Goal: Check status: Check status

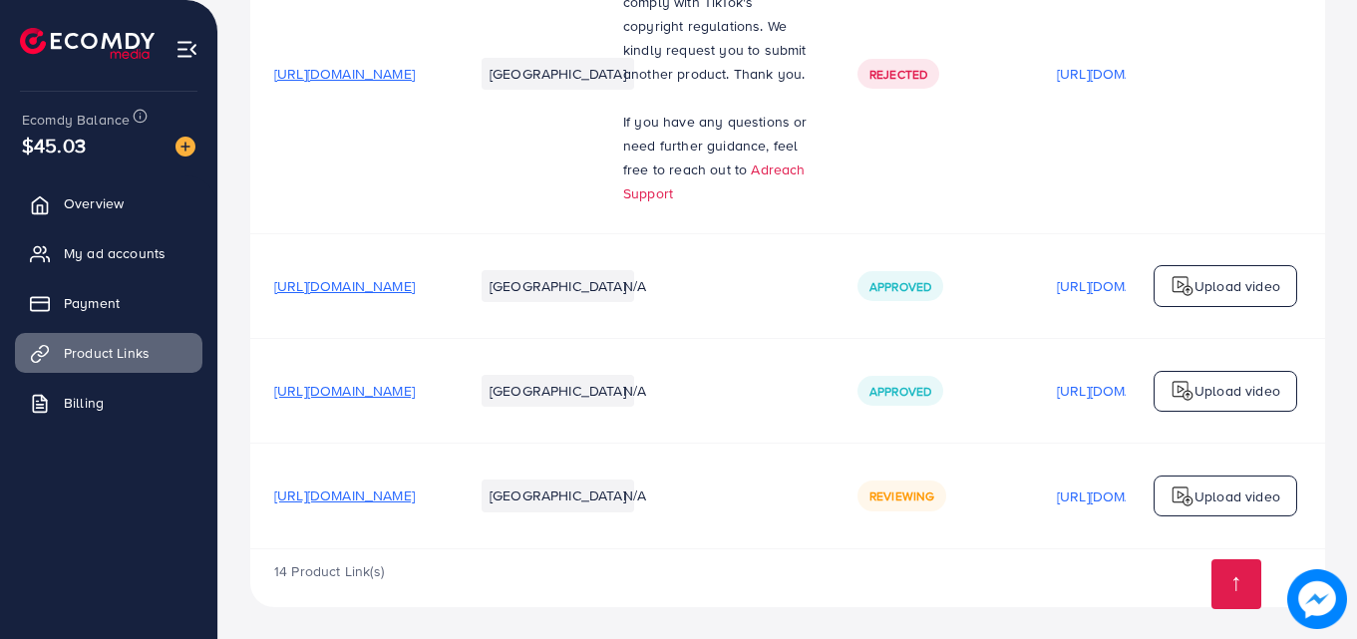
scroll to position [4020, 0]
drag, startPoint x: 962, startPoint y: 483, endPoint x: 1050, endPoint y: 492, distance: 88.2
click at [1009, 492] on div "Reviewing" at bounding box center [933, 496] width 152 height 30
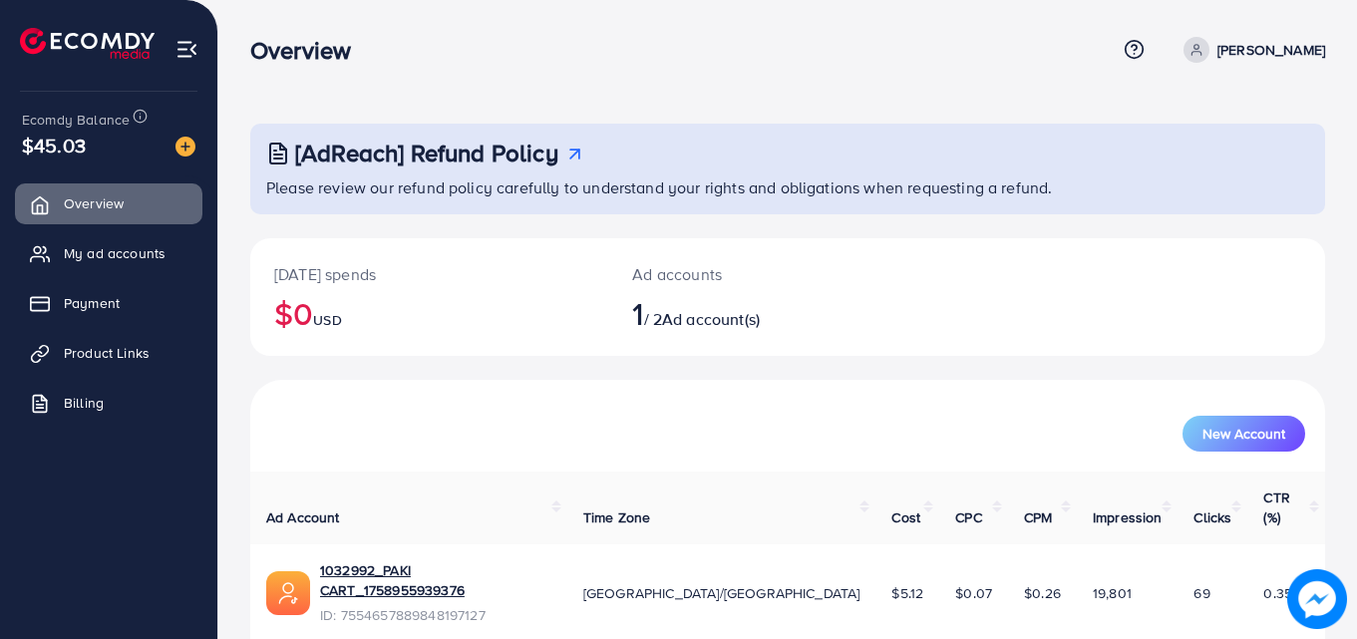
scroll to position [47, 0]
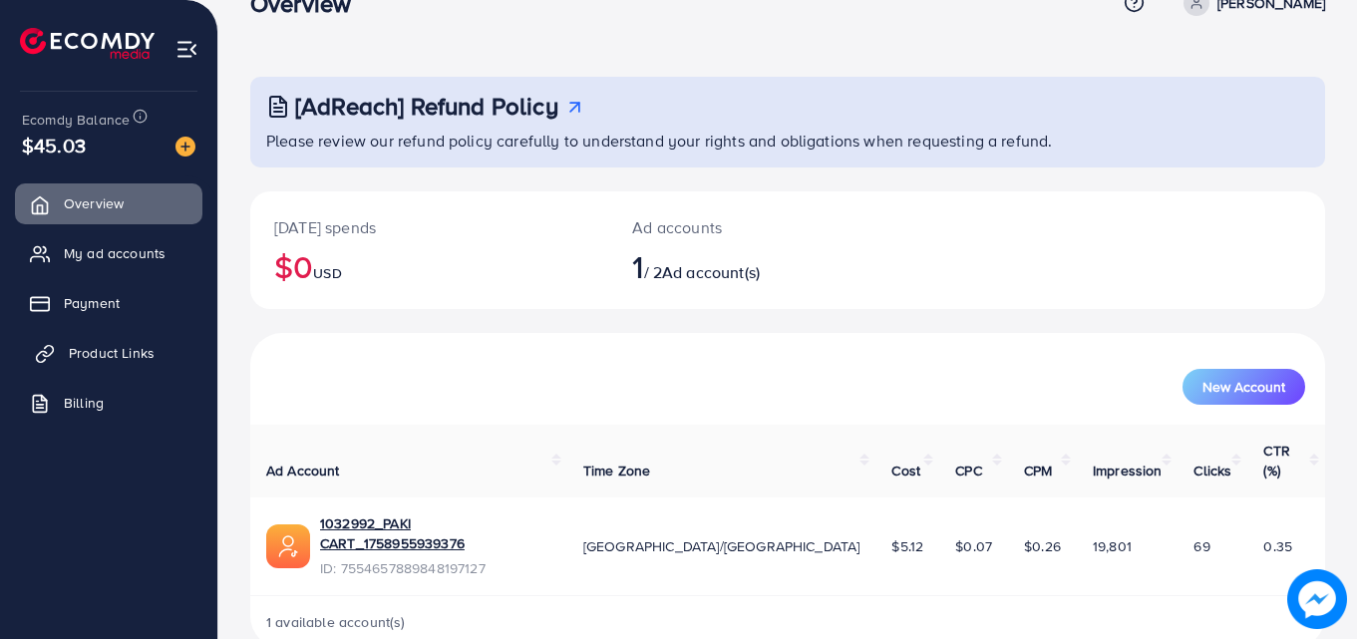
click at [144, 354] on span "Product Links" at bounding box center [112, 353] width 86 height 20
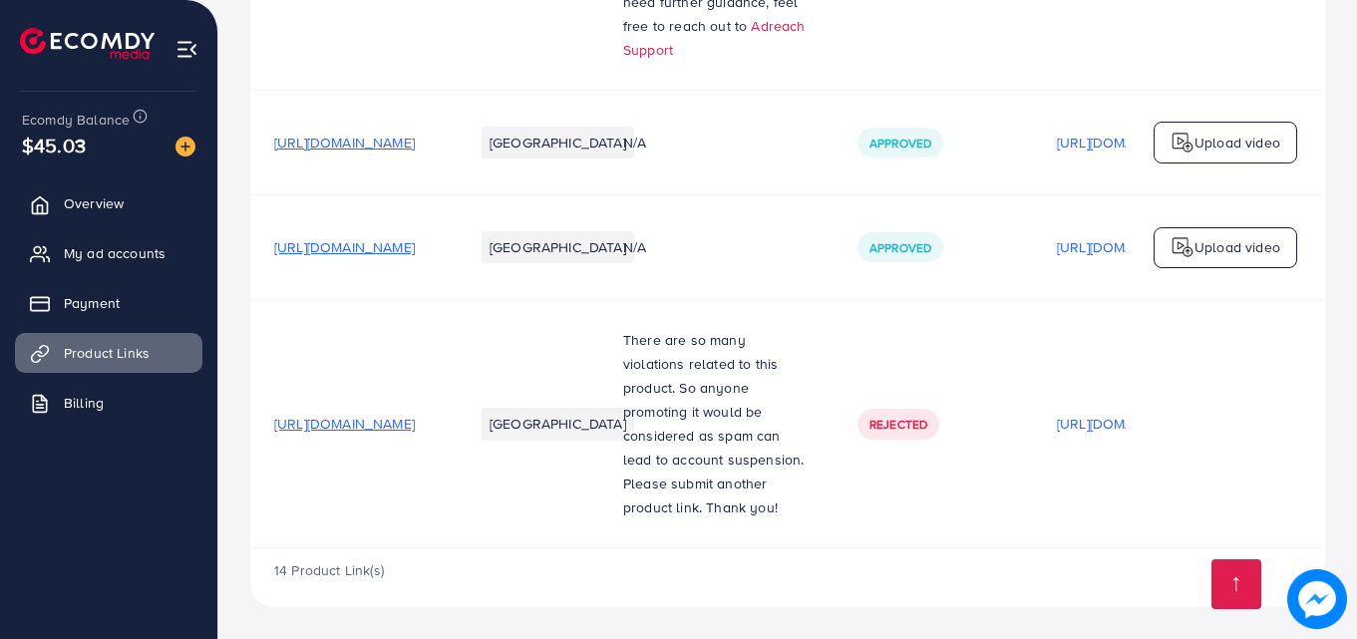
scroll to position [4187, 0]
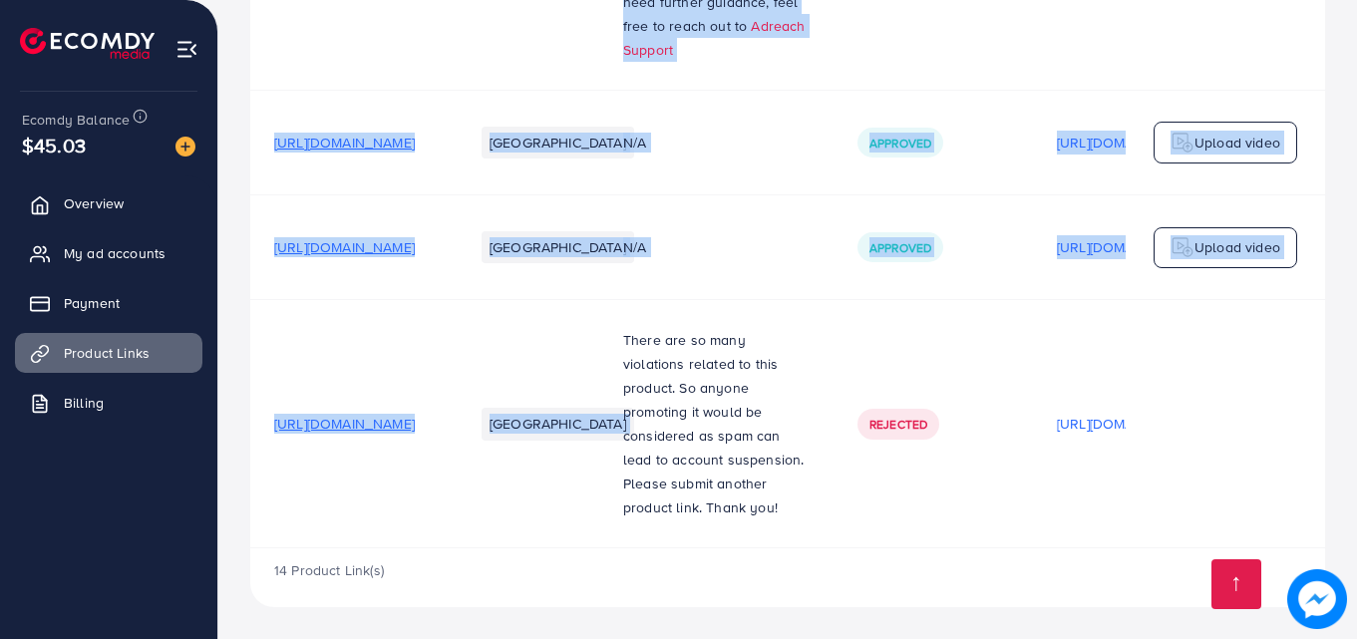
drag, startPoint x: 746, startPoint y: 287, endPoint x: 942, endPoint y: 545, distance: 324.4
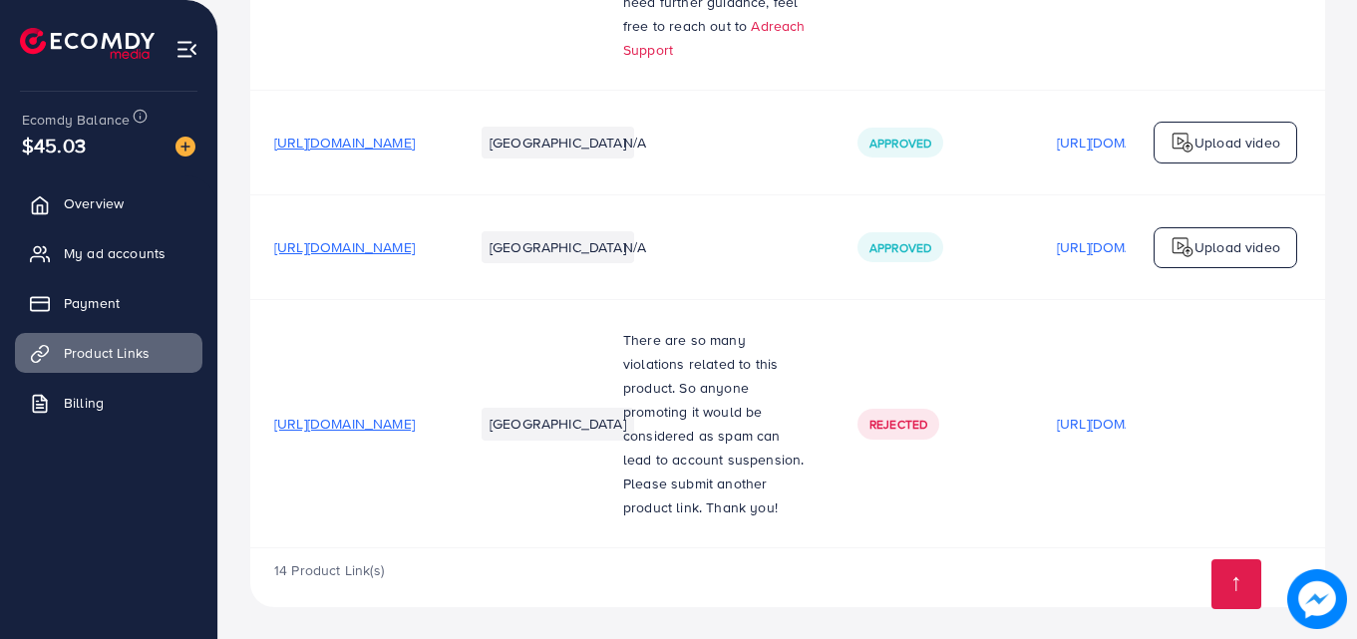
click at [810, 498] on p "There are so many violations related to this product. So anyone promoting it wo…" at bounding box center [716, 423] width 186 height 191
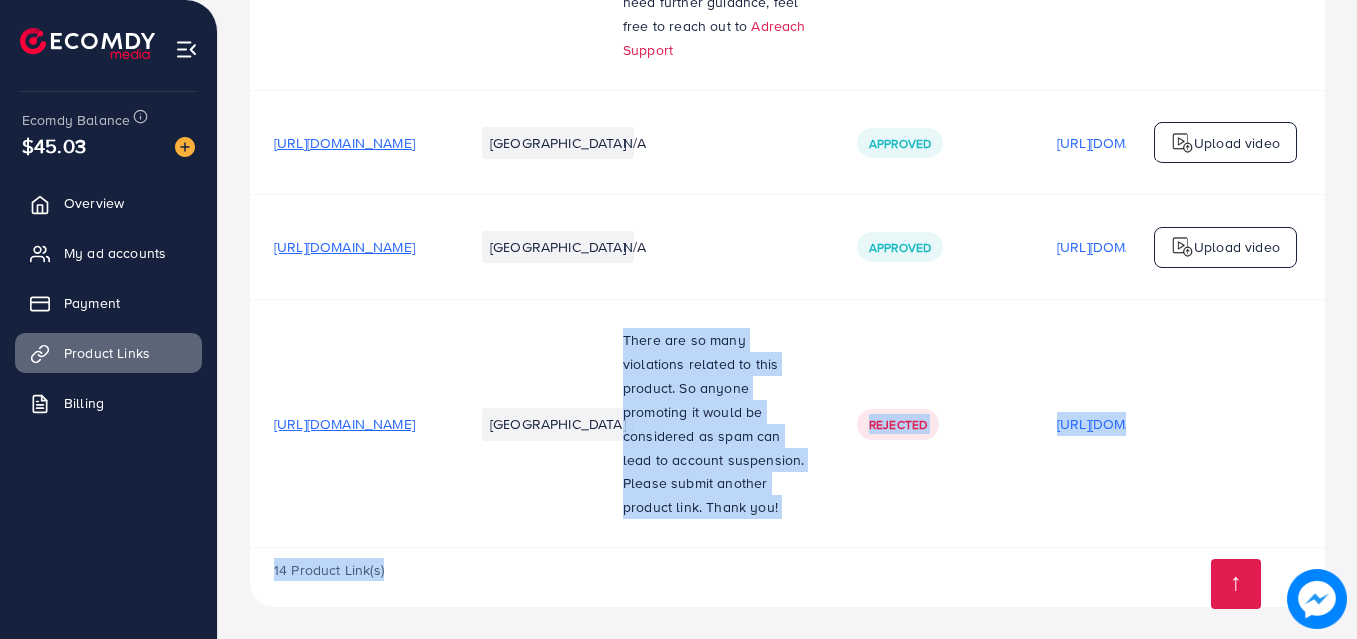
drag, startPoint x: 834, startPoint y: 420, endPoint x: 919, endPoint y: 586, distance: 187.3
click at [990, 511] on td "Rejected" at bounding box center [933, 424] width 199 height 248
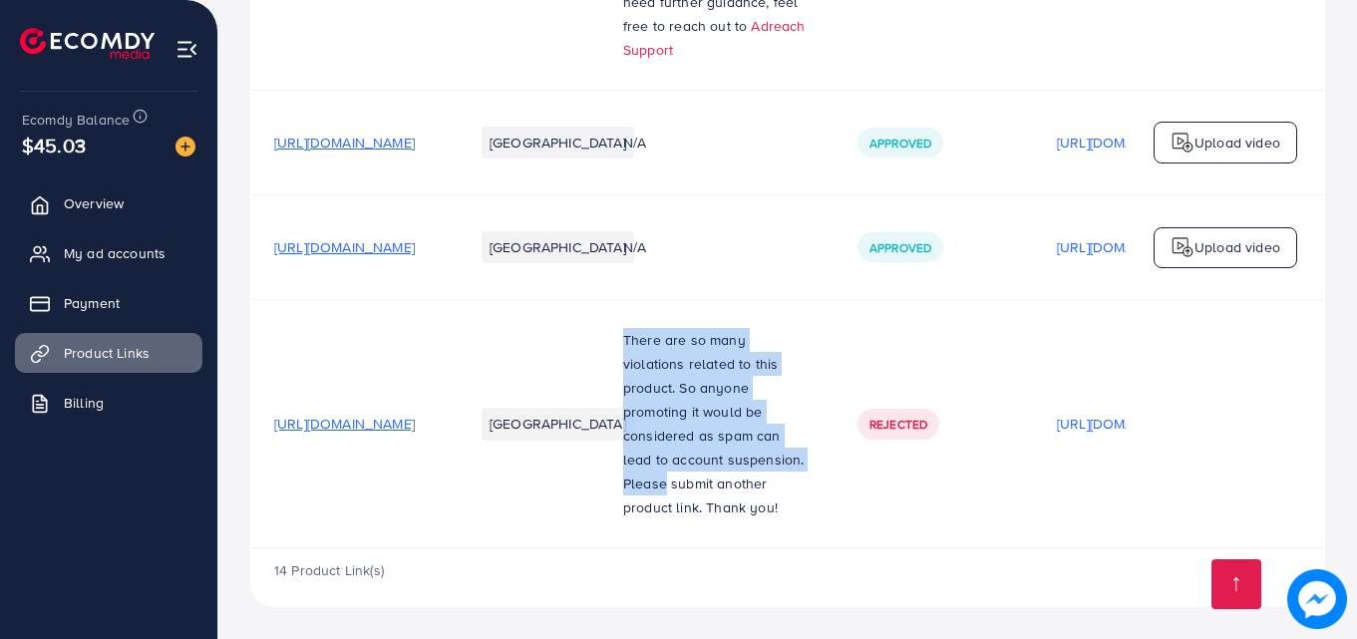
drag, startPoint x: 747, startPoint y: 306, endPoint x: 928, endPoint y: 448, distance: 230.2
click at [834, 448] on td "There are so many violations related to this product. So anyone promoting it wo…" at bounding box center [716, 424] width 234 height 248
click at [810, 452] on p "There are so many violations related to this product. So anyone promoting it wo…" at bounding box center [716, 423] width 186 height 191
click at [735, 456] on td "There are so many violations related to this product. So anyone promoting it wo…" at bounding box center [716, 424] width 234 height 248
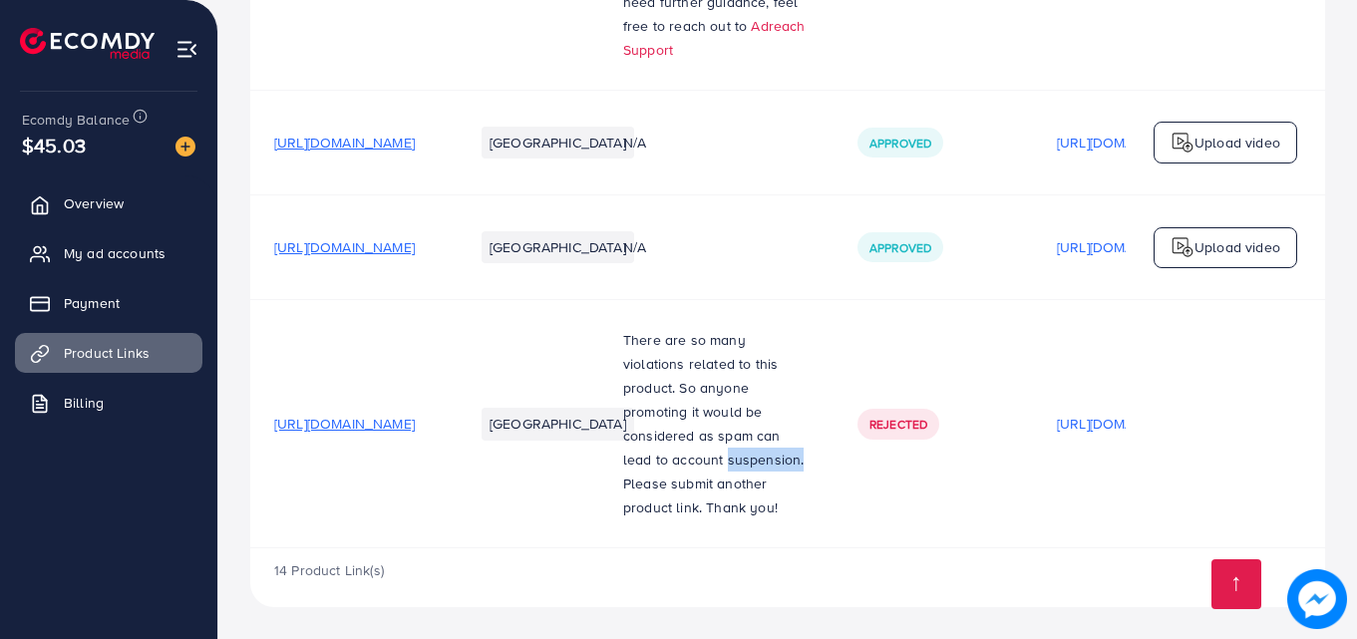
drag, startPoint x: 754, startPoint y: 453, endPoint x: 833, endPoint y: 462, distance: 79.3
click at [833, 462] on td "There are so many violations related to this product. So anyone promoting it wo…" at bounding box center [716, 424] width 234 height 248
click at [450, 509] on td "[URL][DOMAIN_NAME]" at bounding box center [349, 424] width 199 height 248
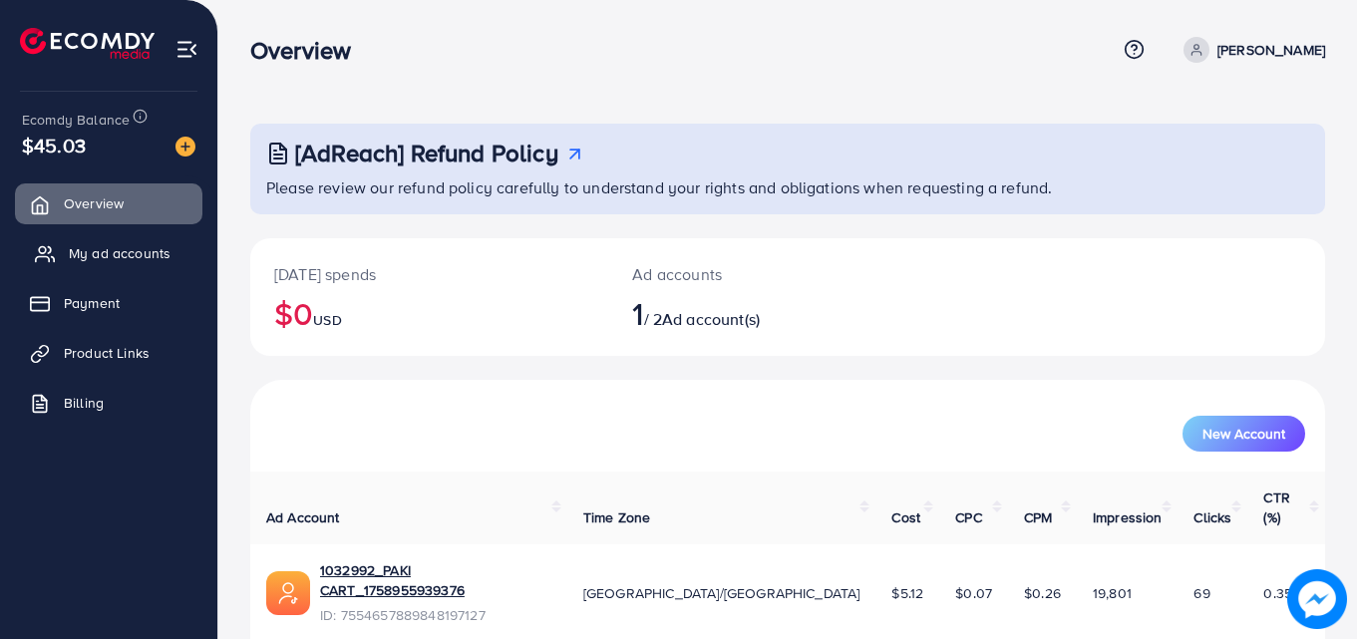
click at [80, 251] on span "My ad accounts" at bounding box center [120, 253] width 102 height 20
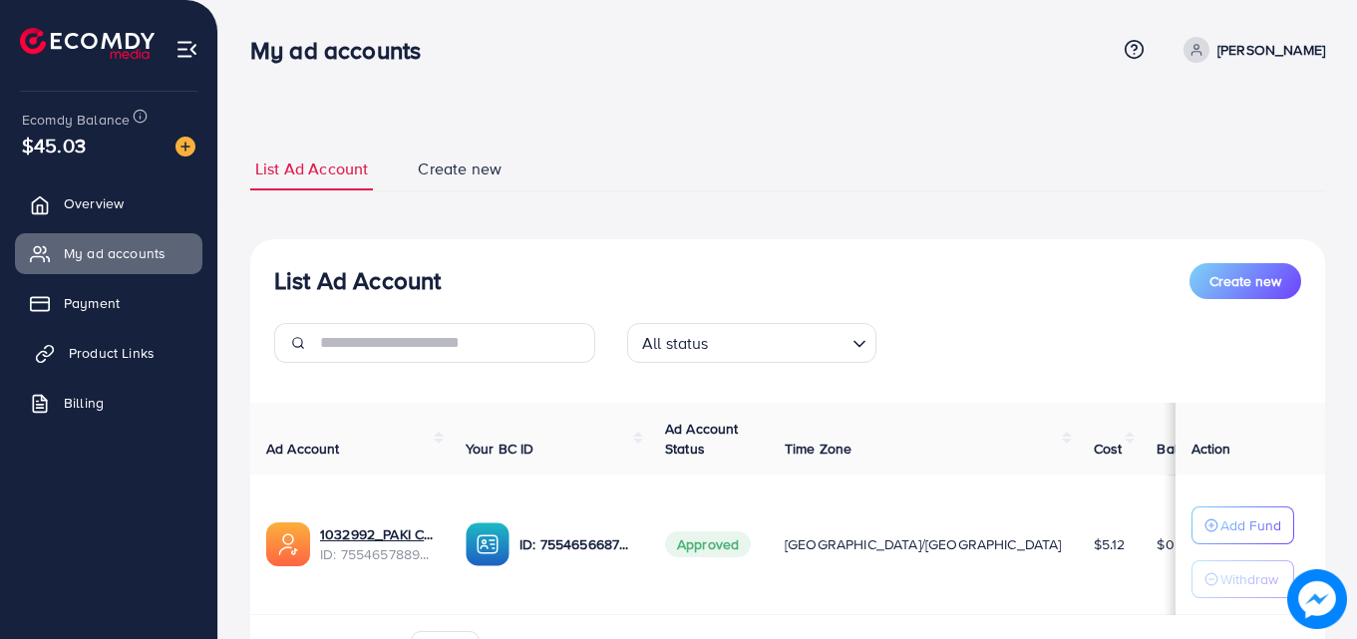
click at [115, 347] on span "Product Links" at bounding box center [112, 353] width 86 height 20
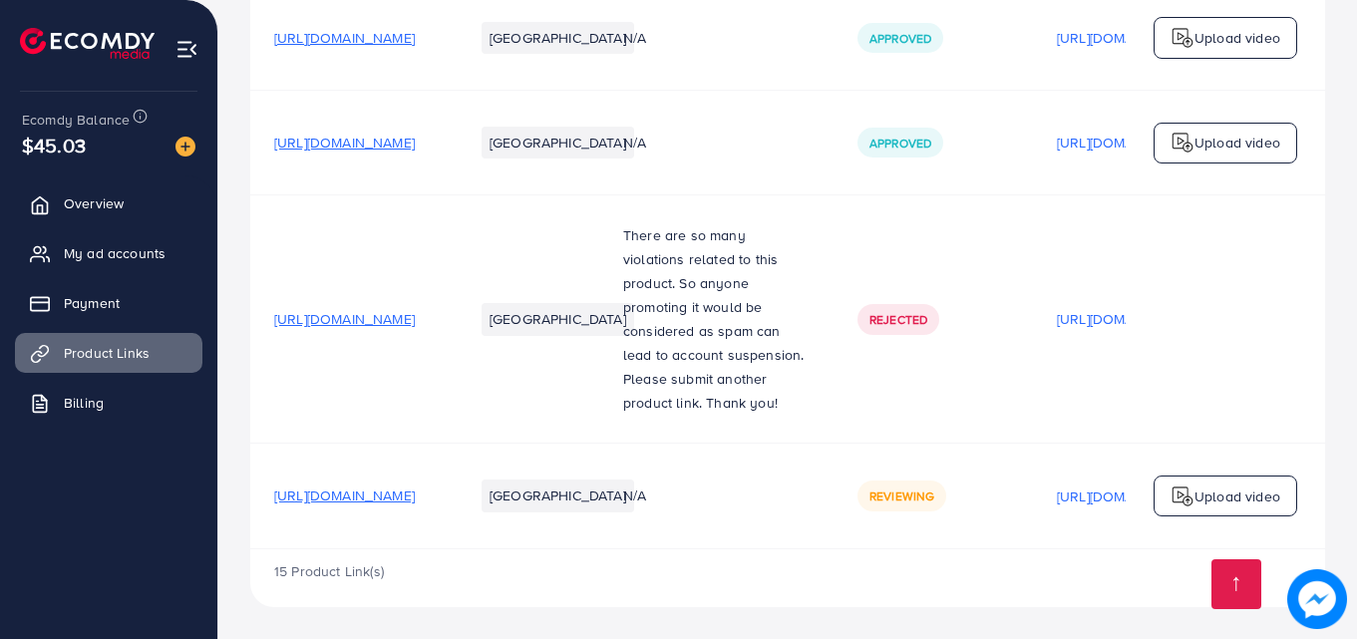
scroll to position [4292, 0]
